Goal: Task Accomplishment & Management: Use online tool/utility

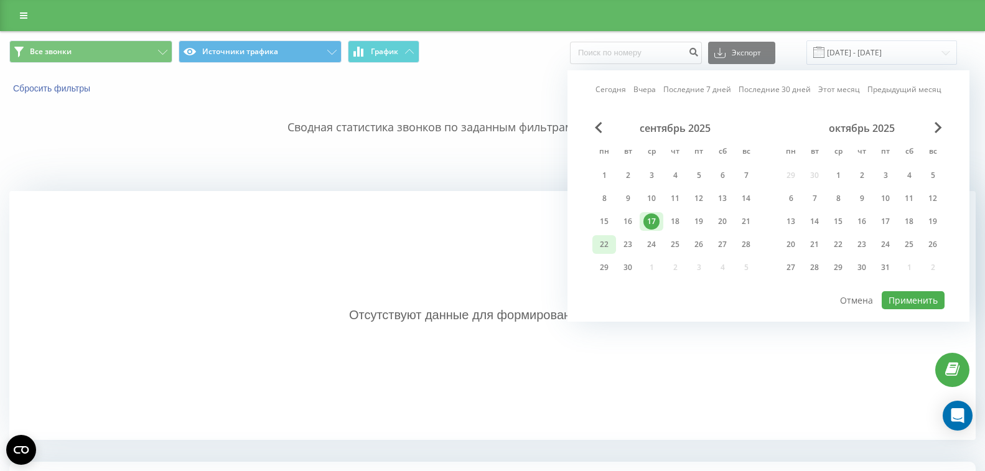
click at [608, 245] on div "22" at bounding box center [604, 245] width 16 height 16
click at [898, 304] on button "Применить" at bounding box center [913, 300] width 63 height 18
type input "22.09.2025 - 22.09.2025"
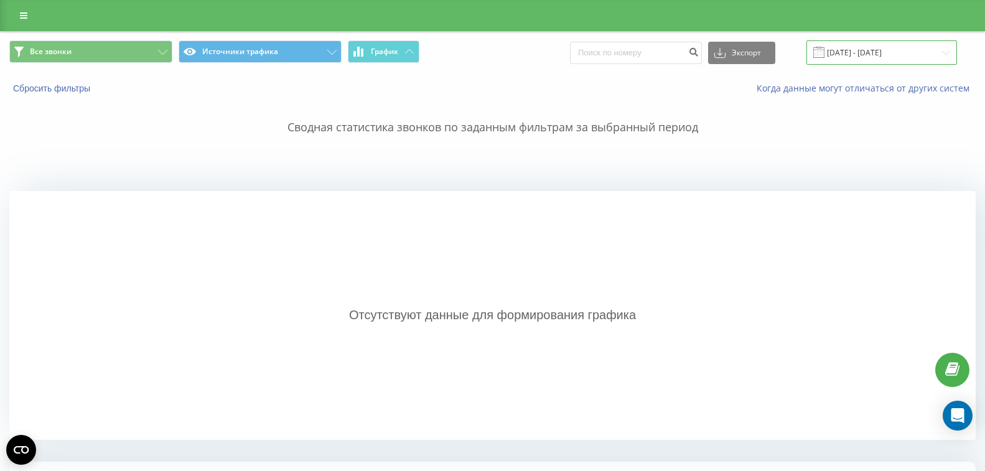
click at [938, 60] on input "22.09.2025 - 22.09.2025" at bounding box center [882, 52] width 151 height 24
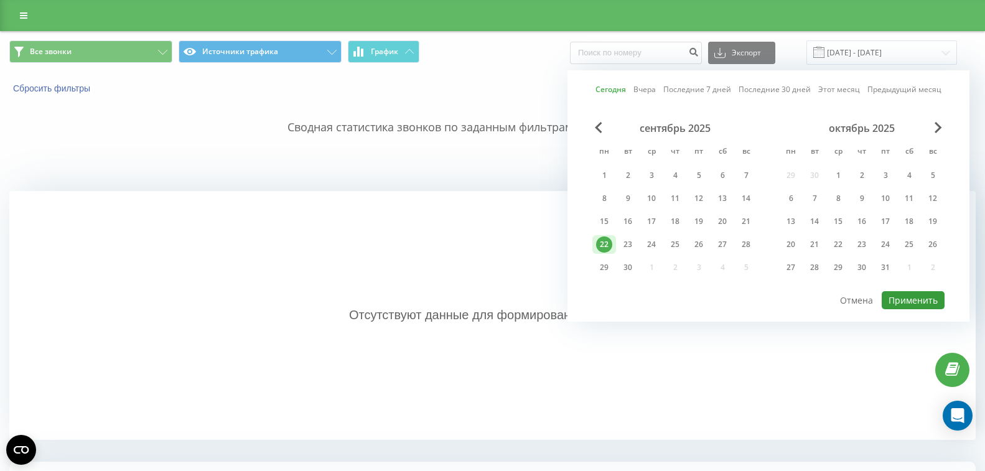
click at [916, 302] on button "Применить" at bounding box center [913, 300] width 63 height 18
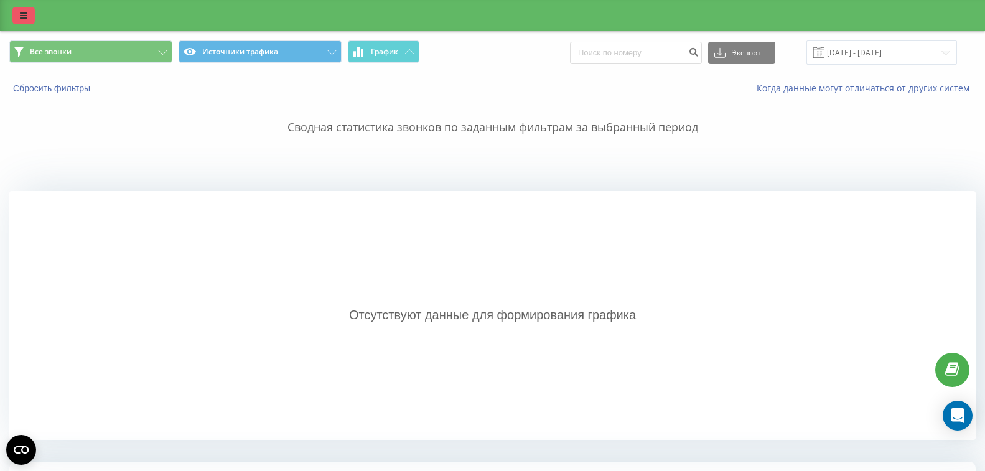
click at [22, 17] on icon at bounding box center [23, 15] width 7 height 9
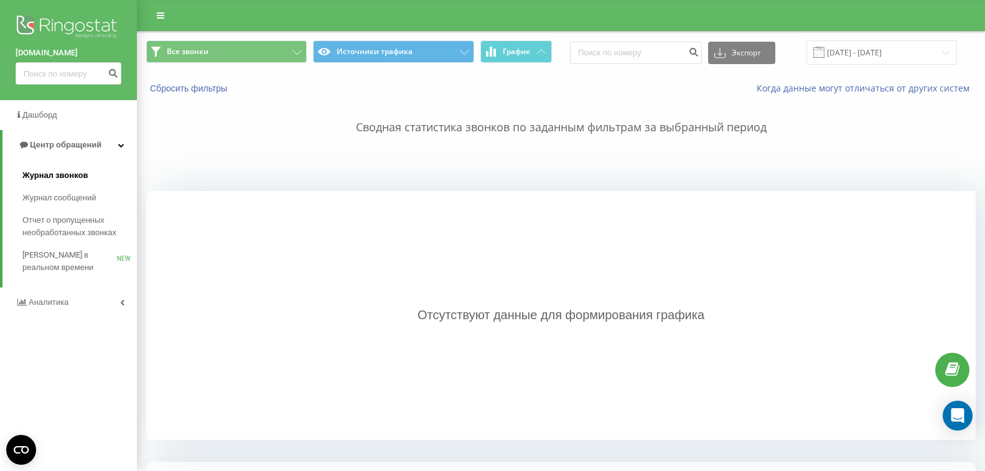
click at [95, 171] on link "Журнал звонков" at bounding box center [79, 175] width 115 height 22
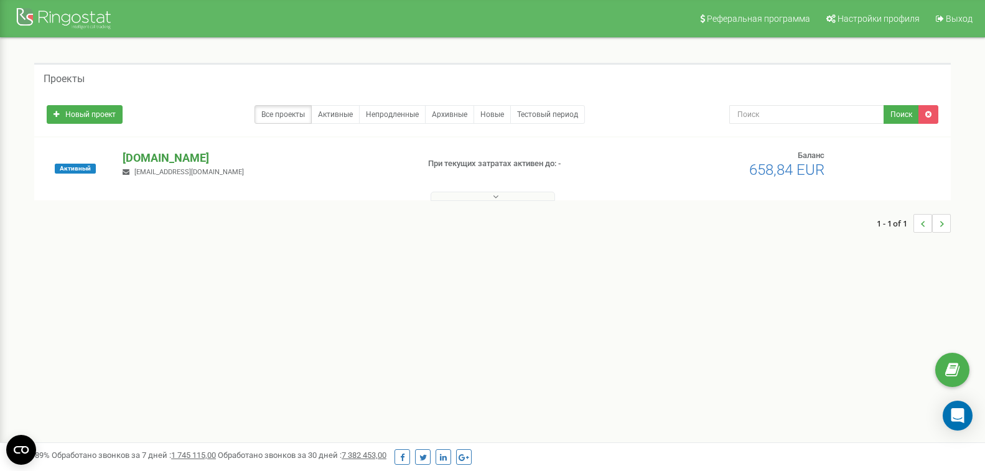
click at [167, 157] on p "[DOMAIN_NAME]" at bounding box center [265, 158] width 285 height 16
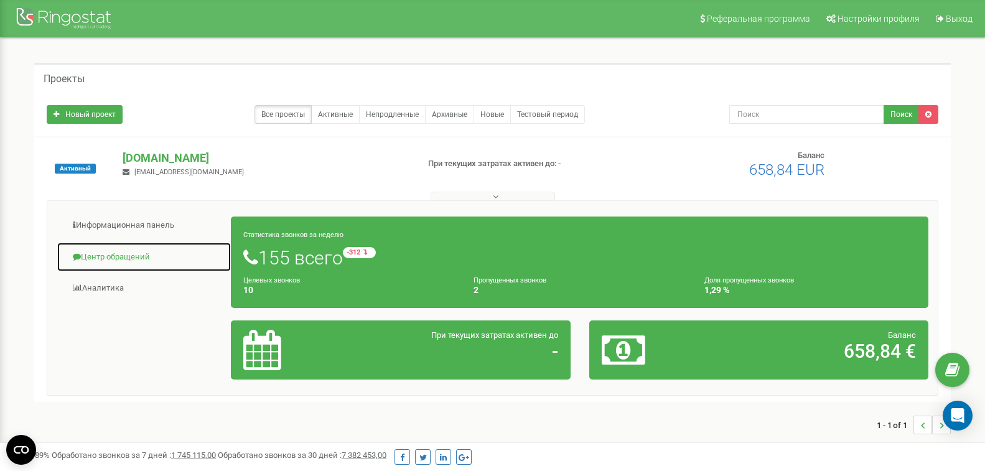
click at [110, 254] on link "Центр обращений" at bounding box center [144, 257] width 175 height 31
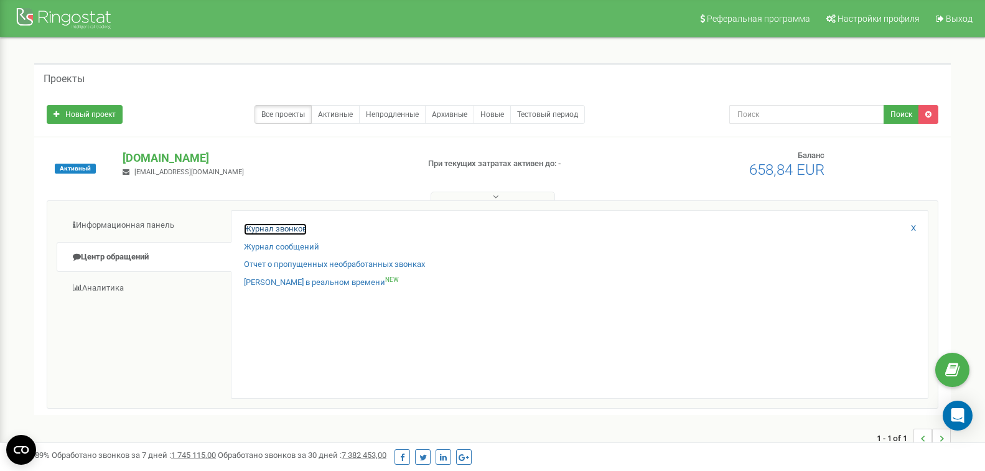
click at [290, 225] on link "Журнал звонков" at bounding box center [275, 229] width 63 height 12
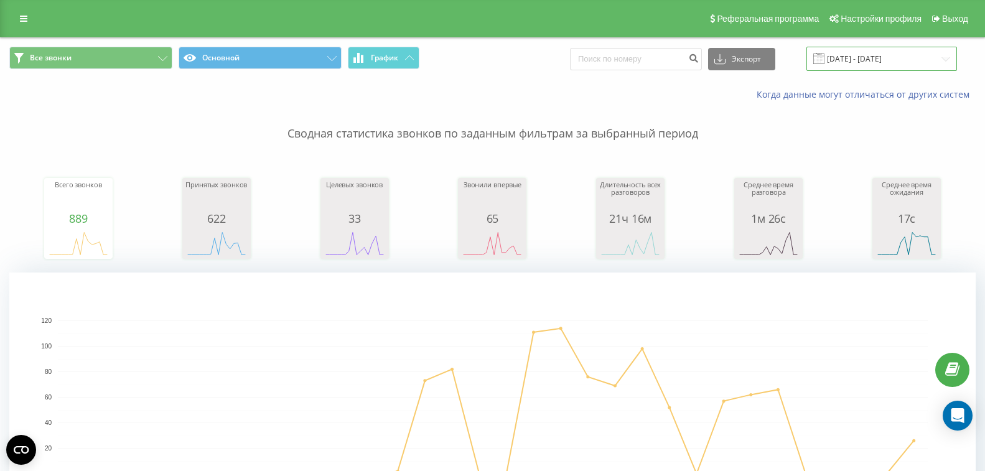
click at [852, 61] on input "22.08.2025 - 22.09.2025" at bounding box center [882, 59] width 151 height 24
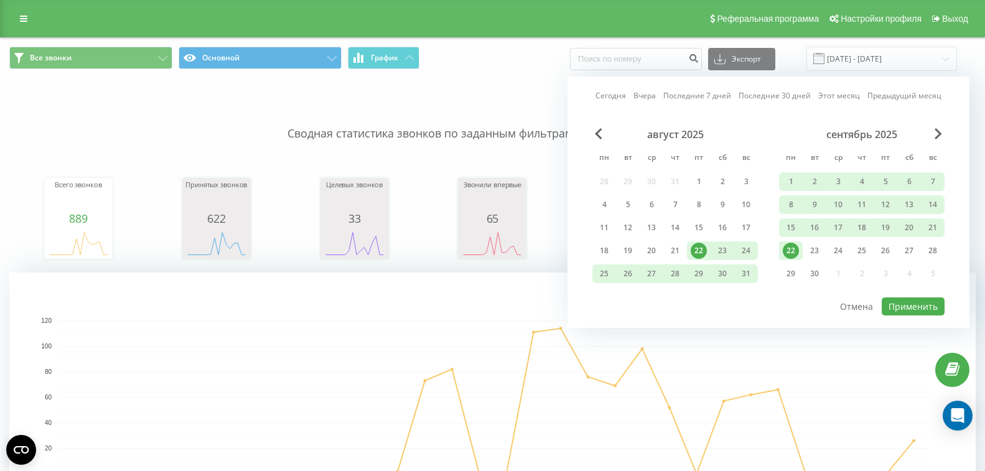
click at [788, 253] on div "22" at bounding box center [791, 251] width 16 height 16
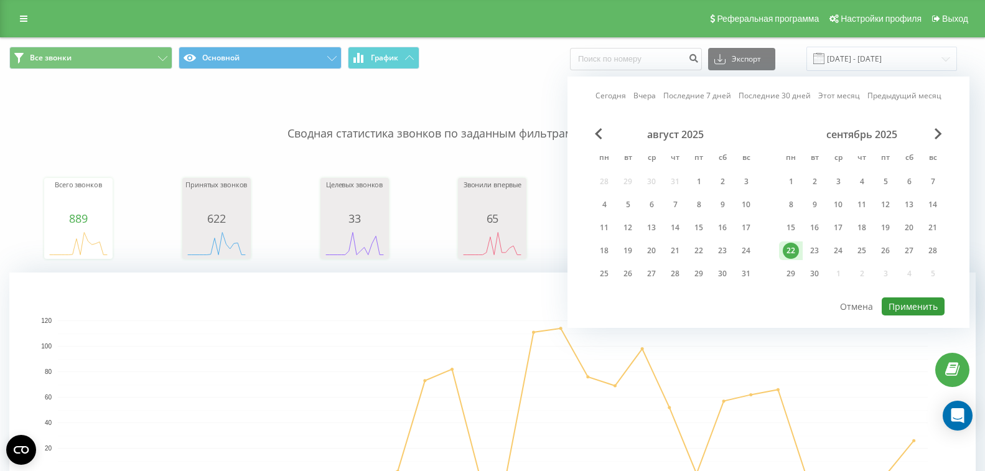
click at [924, 309] on button "Применить" at bounding box center [913, 307] width 63 height 18
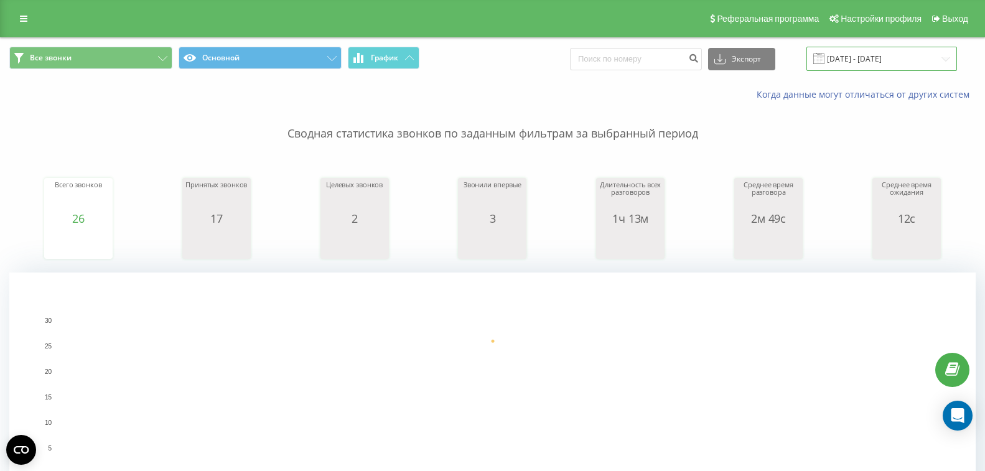
click at [913, 62] on input "22.09.2025 - 22.09.2025" at bounding box center [882, 59] width 151 height 24
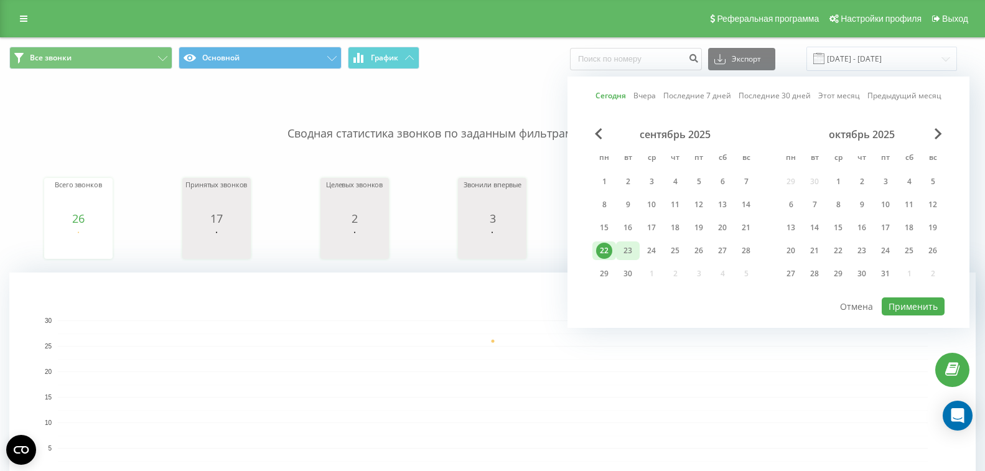
click at [634, 252] on div "23" at bounding box center [628, 251] width 16 height 16
click at [608, 252] on div "22" at bounding box center [604, 251] width 16 height 16
click at [908, 299] on button "Применить" at bounding box center [913, 307] width 63 height 18
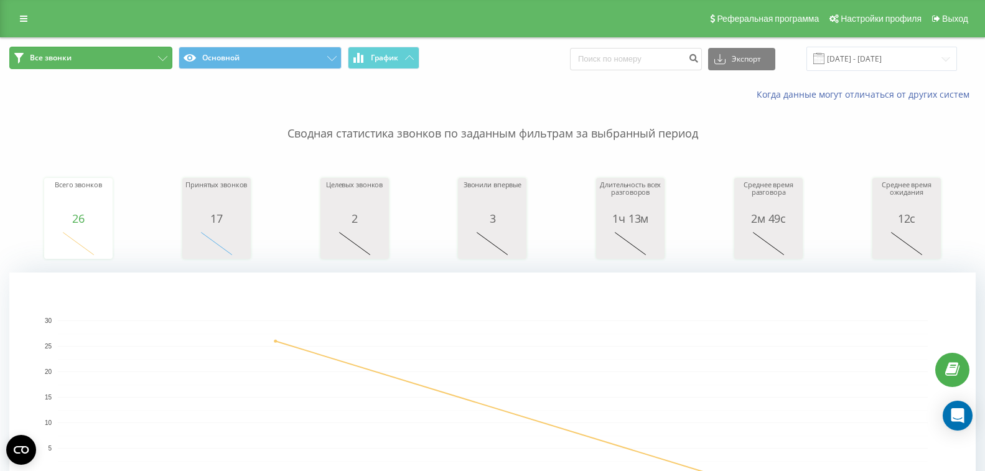
click at [169, 57] on button "Все звонки" at bounding box center [90, 58] width 163 height 22
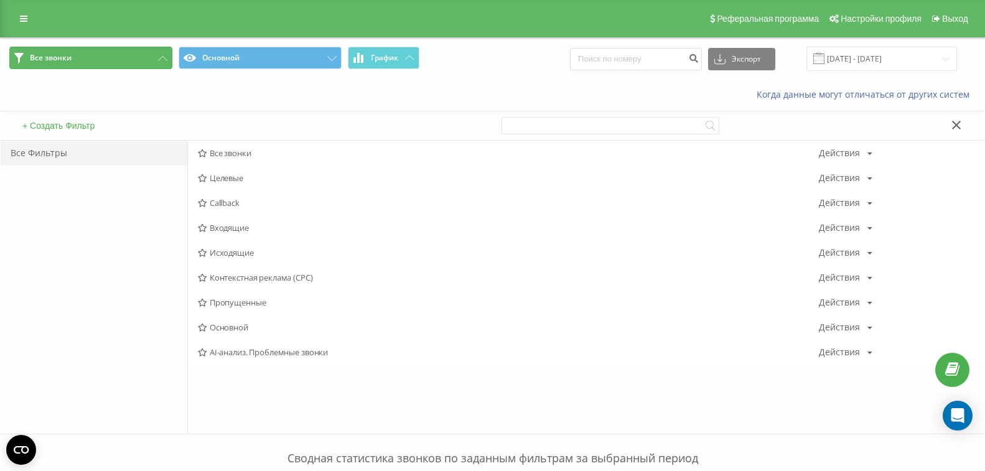
click at [168, 61] on button "Все звонки" at bounding box center [90, 58] width 163 height 22
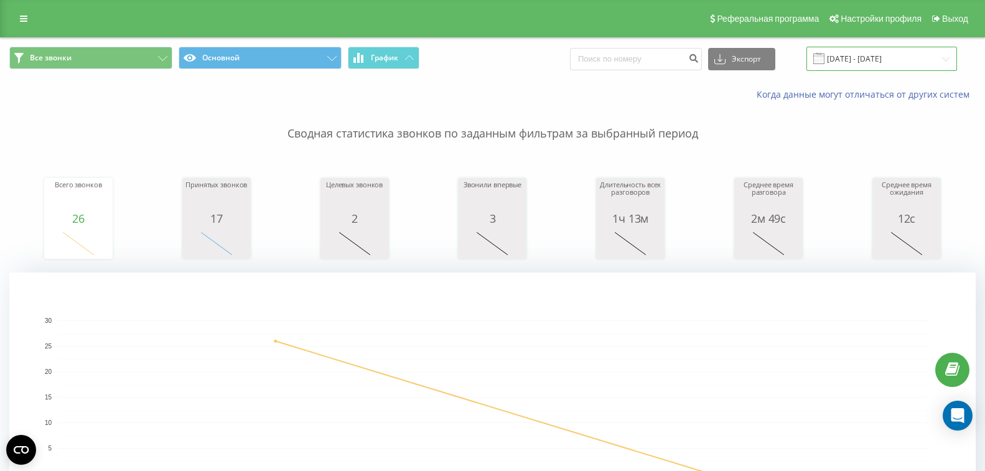
click at [914, 63] on input "22.09.2025 - 23.09.2025" at bounding box center [882, 59] width 151 height 24
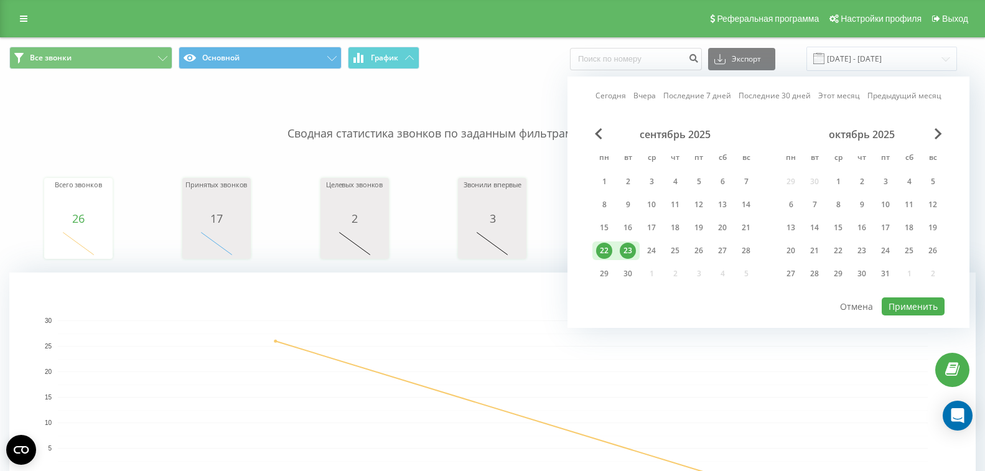
click at [602, 247] on div "22" at bounding box center [604, 251] width 16 height 16
click at [934, 312] on button "Применить" at bounding box center [913, 307] width 63 height 18
type input "22.09.2025 - 22.09.2025"
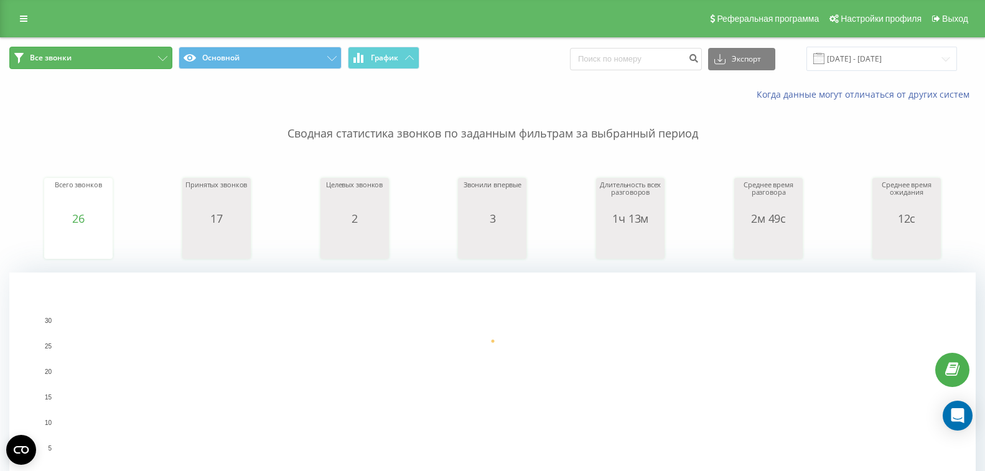
click at [160, 48] on button "Все звонки" at bounding box center [90, 58] width 163 height 22
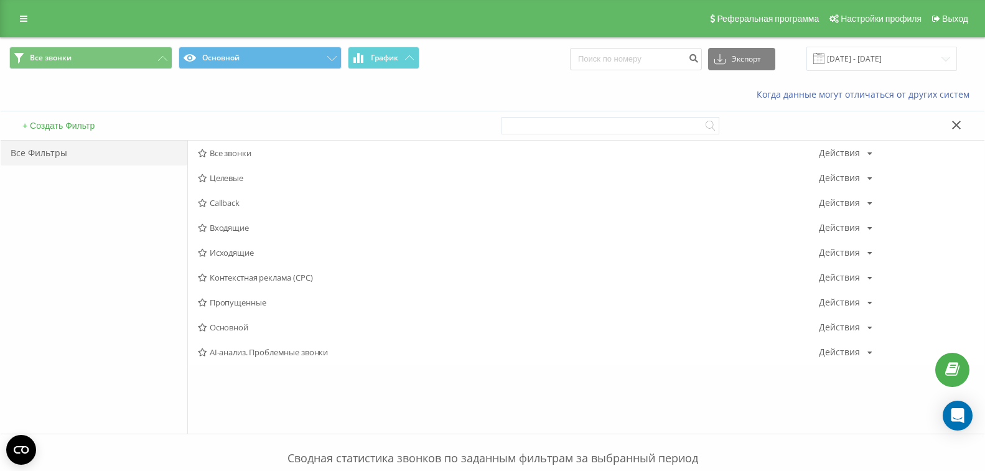
click at [104, 132] on div "+ Создать Фильтр" at bounding box center [247, 125] width 492 height 29
click at [87, 127] on button "+ Создать Фильтр" at bounding box center [59, 125] width 80 height 11
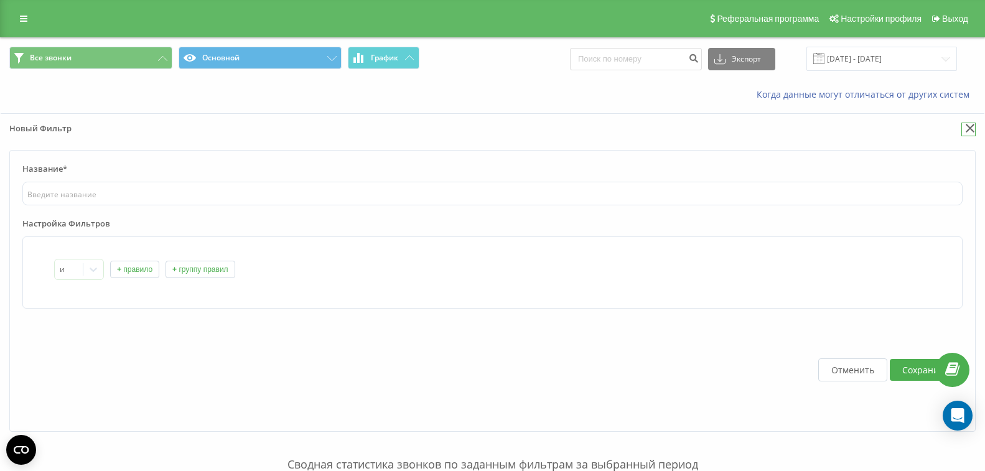
click at [970, 128] on icon at bounding box center [970, 128] width 9 height 9
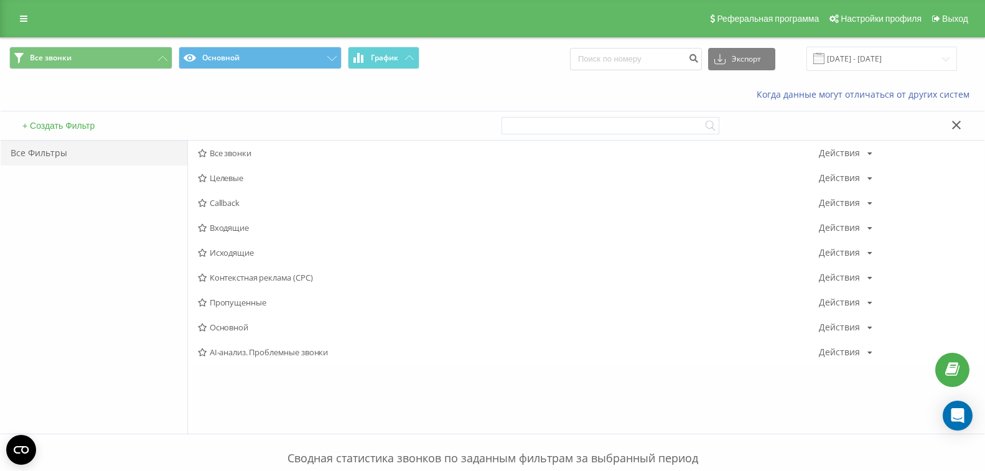
click at [952, 121] on button at bounding box center [957, 126] width 18 height 13
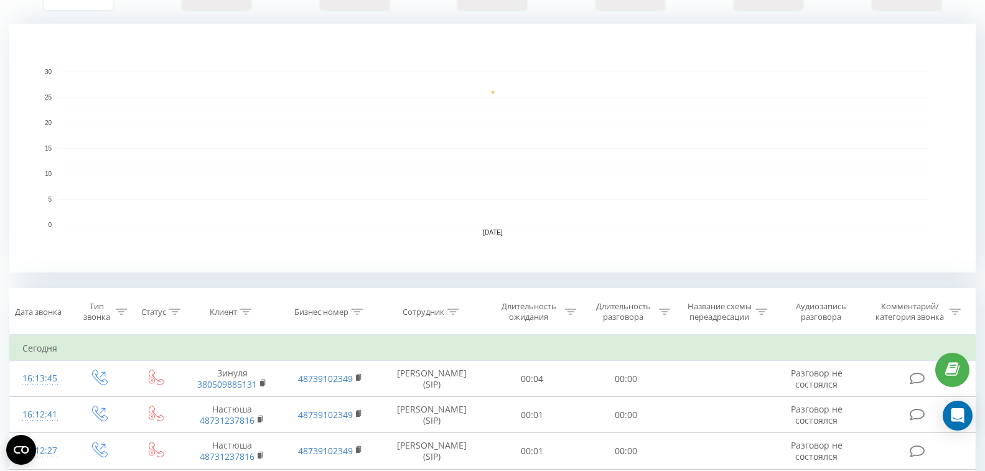
scroll to position [311, 0]
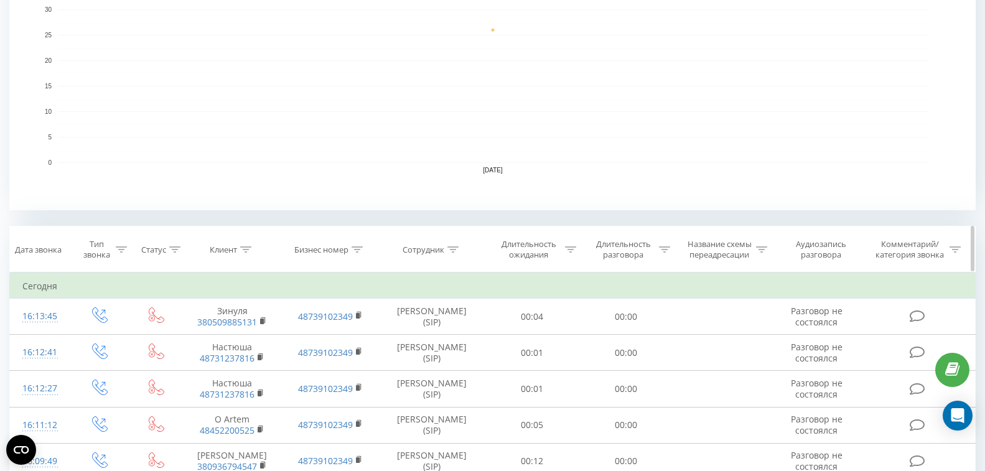
click at [458, 252] on icon at bounding box center [453, 250] width 11 height 6
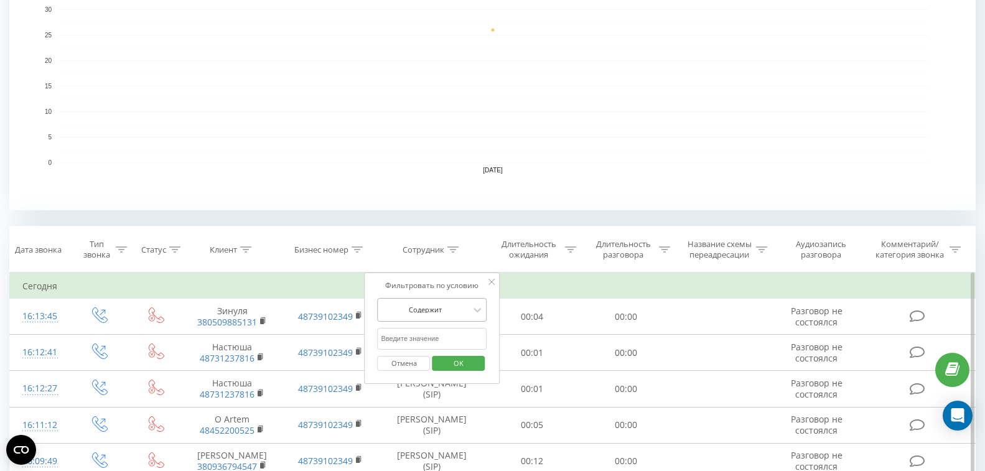
click at [467, 308] on div "Содержит" at bounding box center [433, 310] width 110 height 24
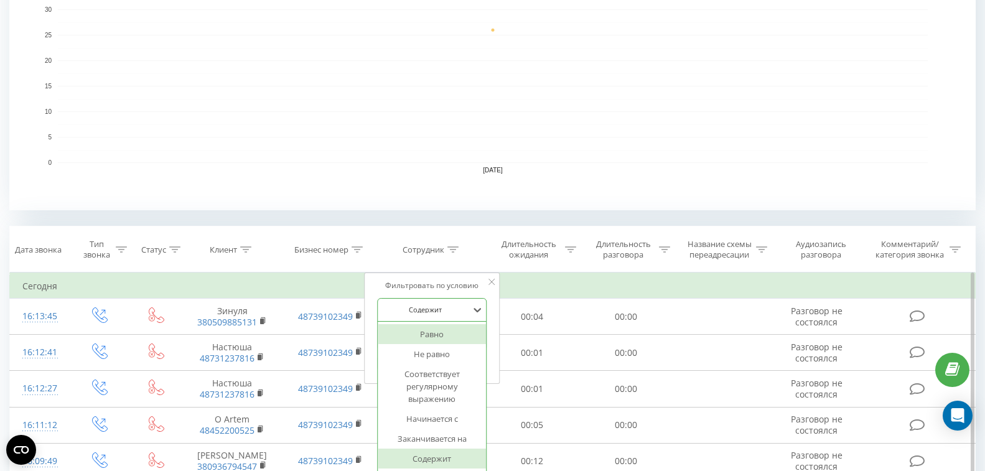
scroll to position [331, 0]
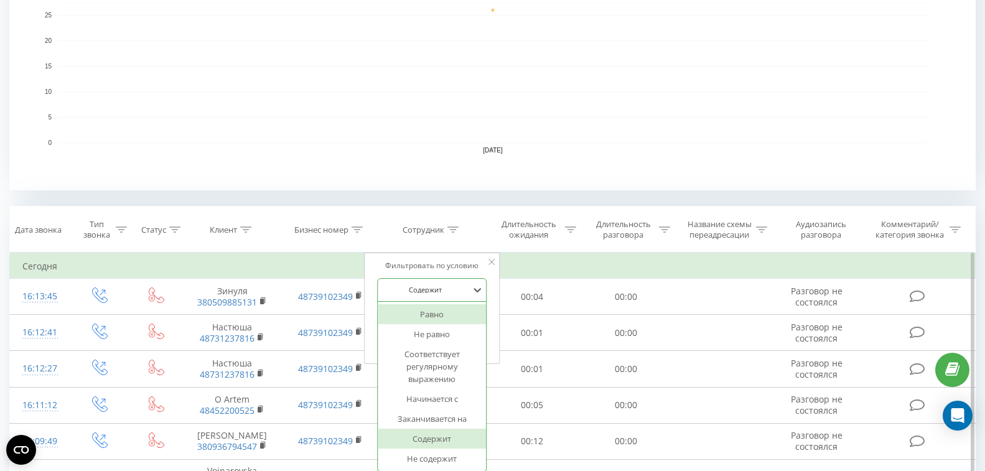
click at [465, 287] on div at bounding box center [426, 290] width 88 height 12
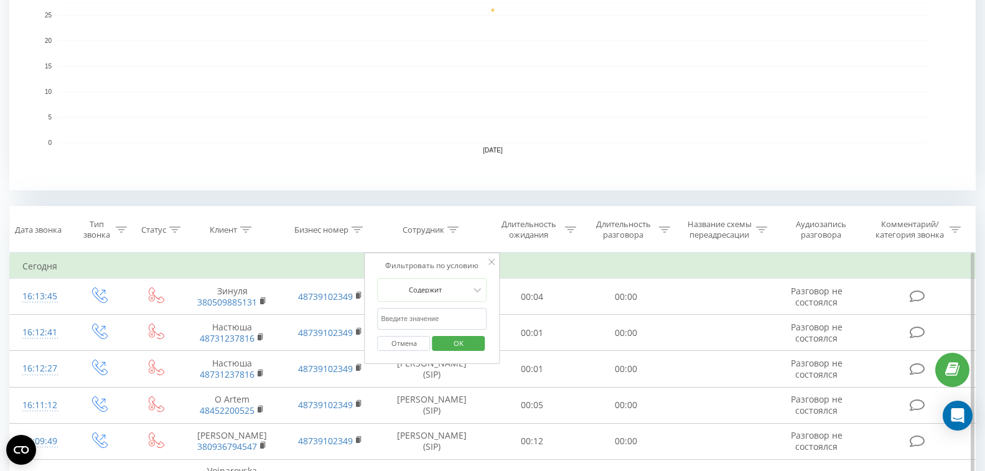
click at [456, 318] on input "text" at bounding box center [433, 319] width 110 height 22
type input "Daria Binchuk"
drag, startPoint x: 459, startPoint y: 350, endPoint x: 351, endPoint y: 244, distance: 151.4
click at [459, 350] on span "OK" at bounding box center [458, 343] width 35 height 19
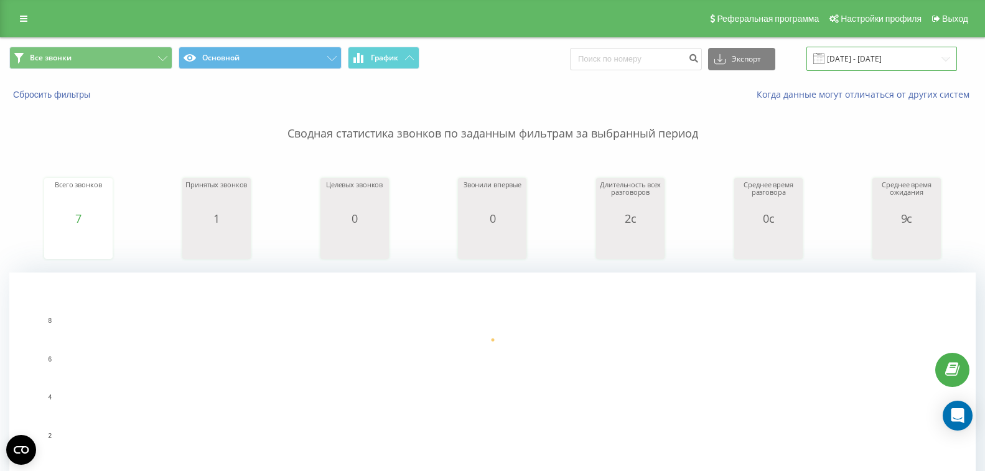
click at [911, 63] on input "22.09.2025 - 22.09.2025" at bounding box center [882, 59] width 151 height 24
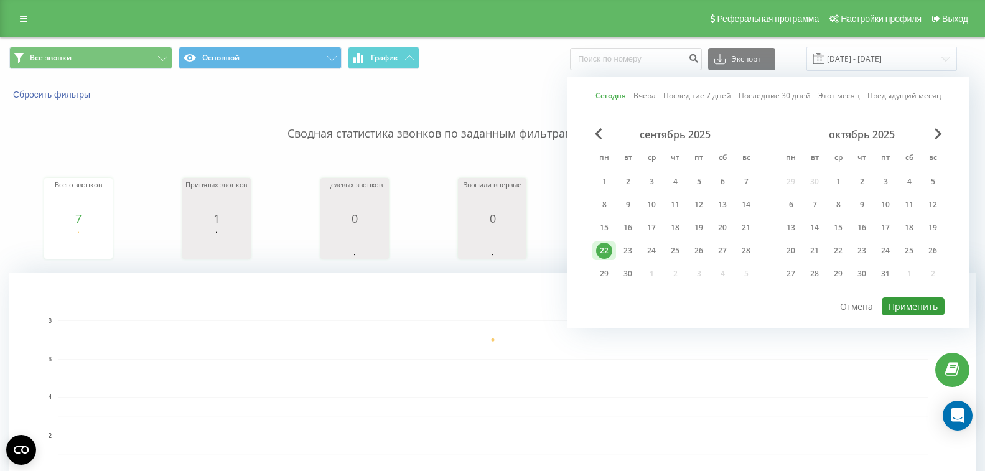
click at [901, 307] on button "Применить" at bounding box center [913, 307] width 63 height 18
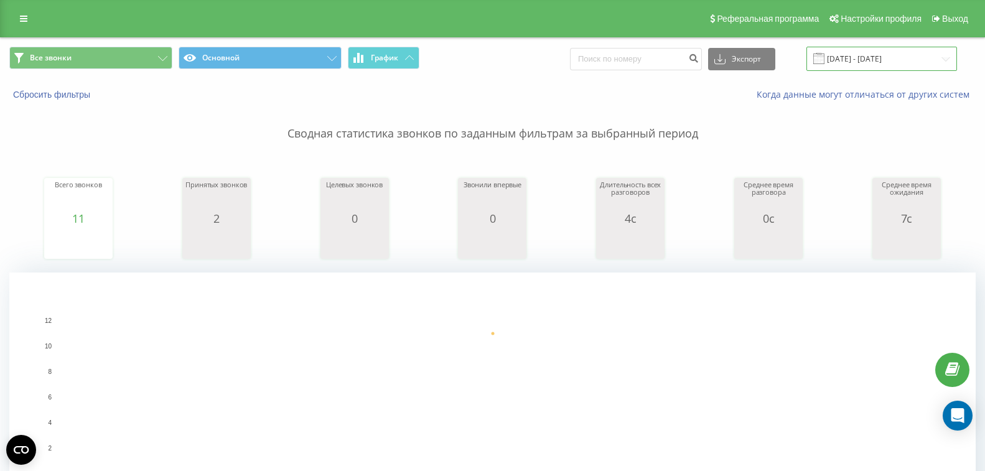
click at [913, 57] on input "22.09.2025 - 22.09.2025" at bounding box center [882, 59] width 151 height 24
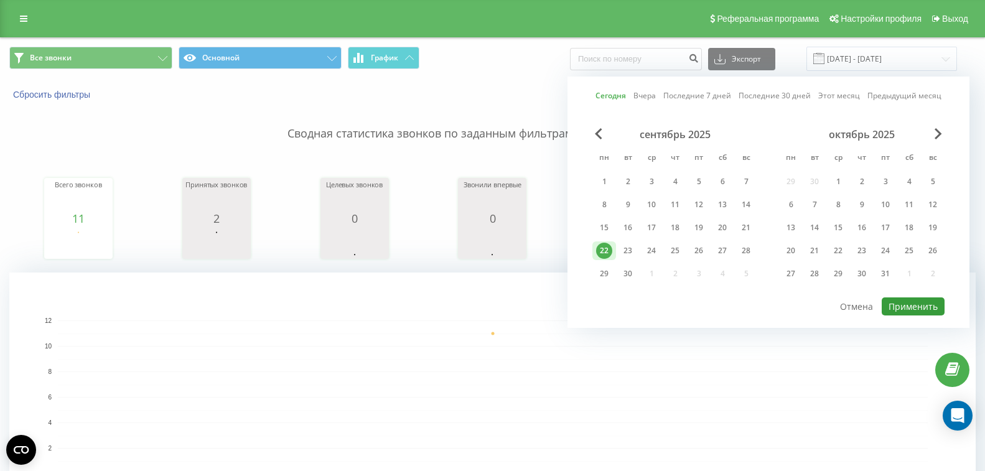
click at [901, 303] on button "Применить" at bounding box center [913, 307] width 63 height 18
